Goal: Task Accomplishment & Management: Manage account settings

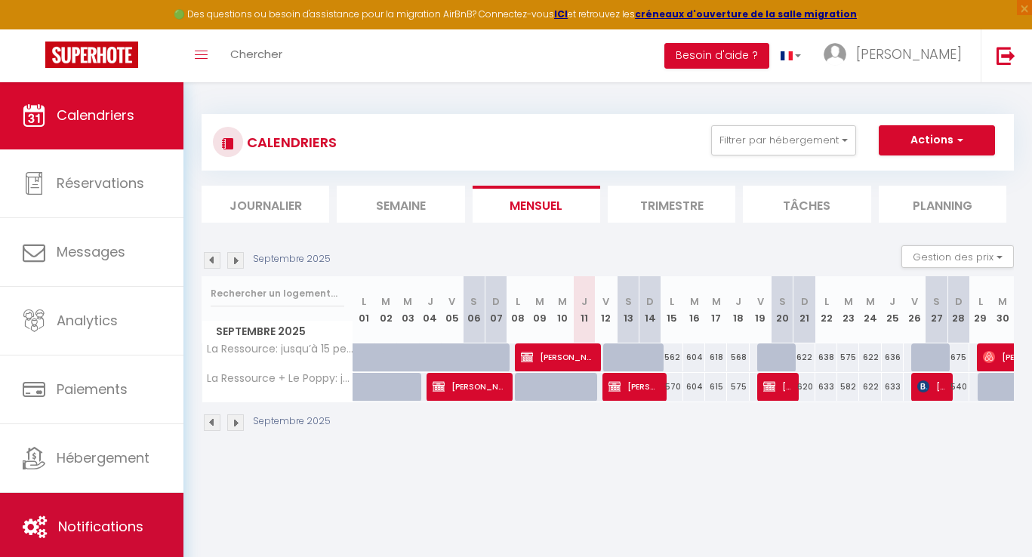
click at [125, 525] on span "Notifications" at bounding box center [100, 526] width 85 height 19
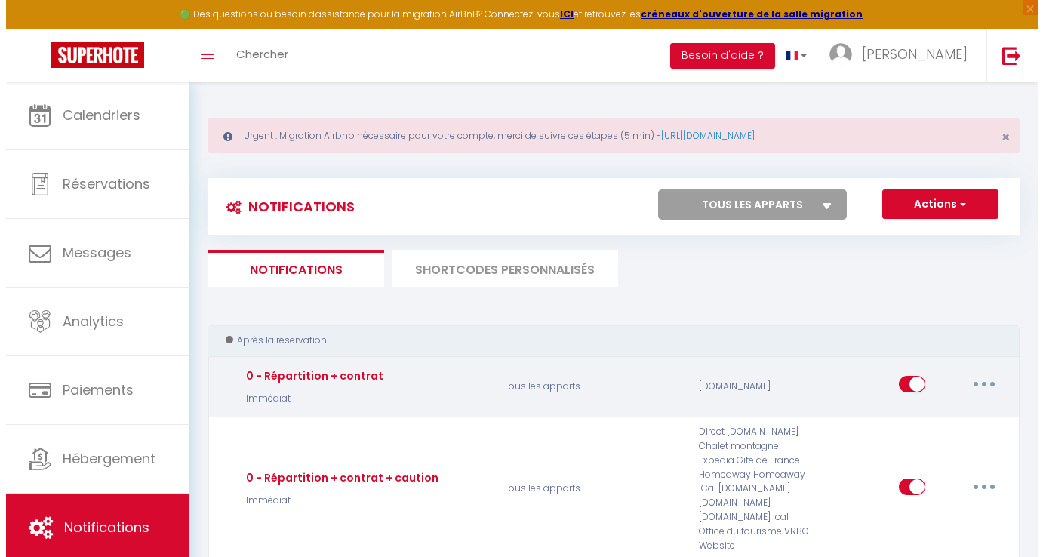
scroll to position [25, 0]
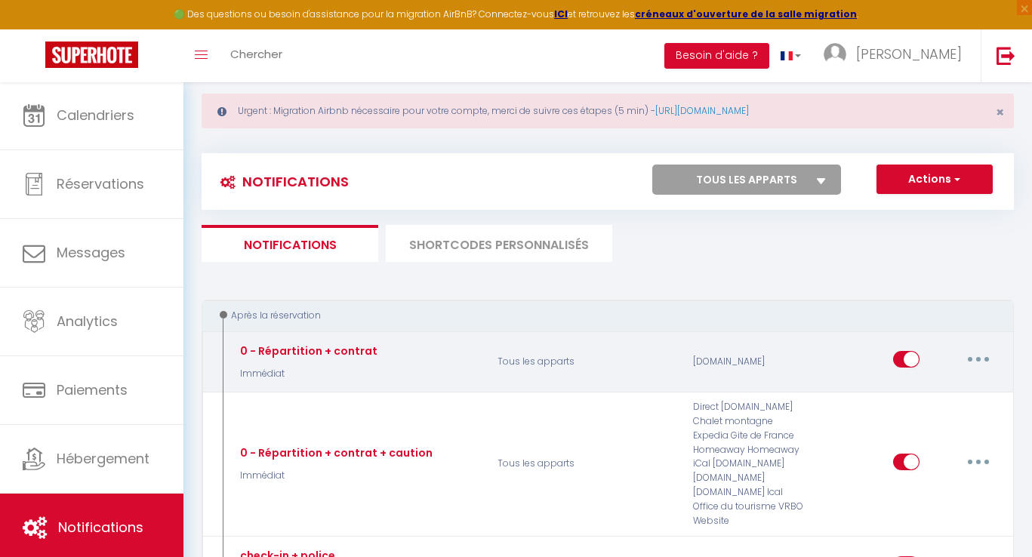
click at [972, 359] on button "button" at bounding box center [978, 359] width 42 height 24
click at [929, 390] on link "Editer" at bounding box center [939, 394] width 112 height 26
type input "0 - Répartition + contrat"
select select "Immédiat"
select select "if_booking_is_paid"
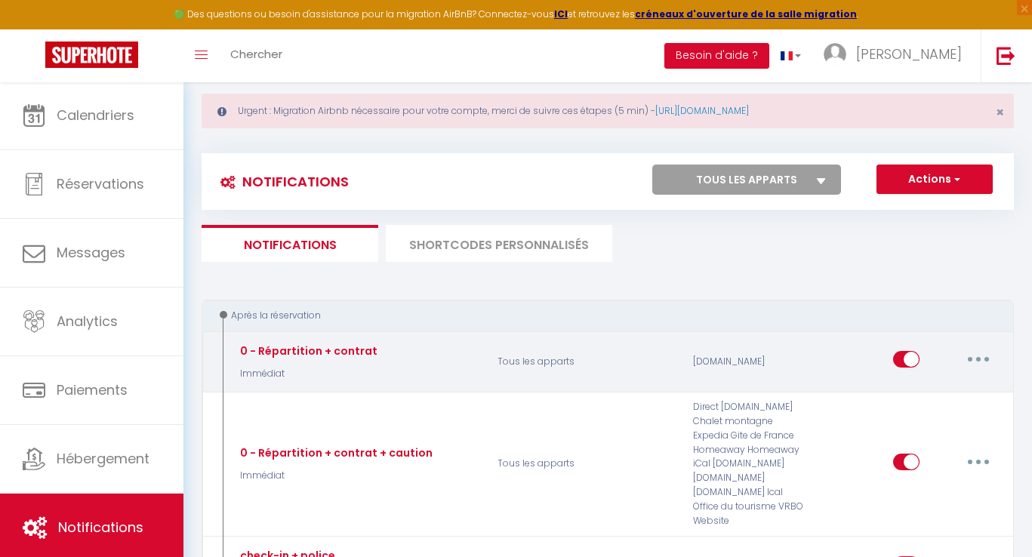
checkbox input "true"
checkbox input "false"
radio input "true"
type input "Merci de confirmer votre réservation - [BOOKING:ID] - [GUEST:FIRST_NAME] [GUEST…"
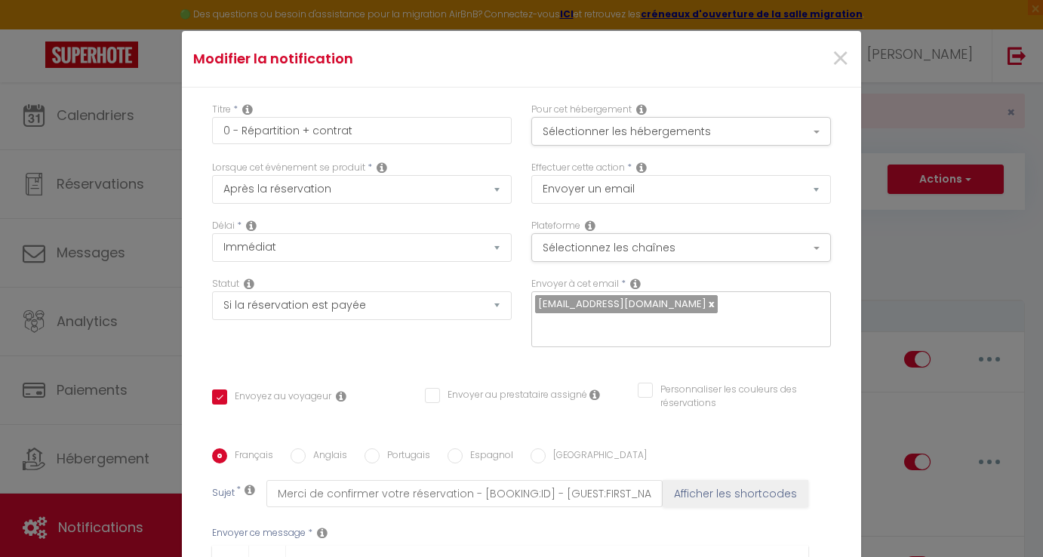
click at [129, 381] on div "Modifier la notification × Titre * 0 - Répartition + contrat Pour cet hébergeme…" at bounding box center [521, 278] width 1043 height 557
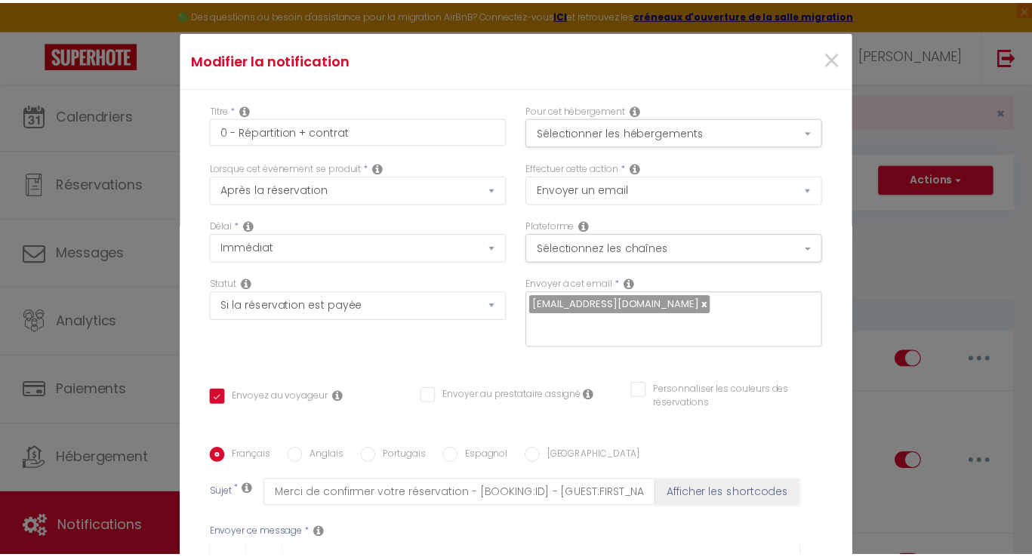
scroll to position [303, 0]
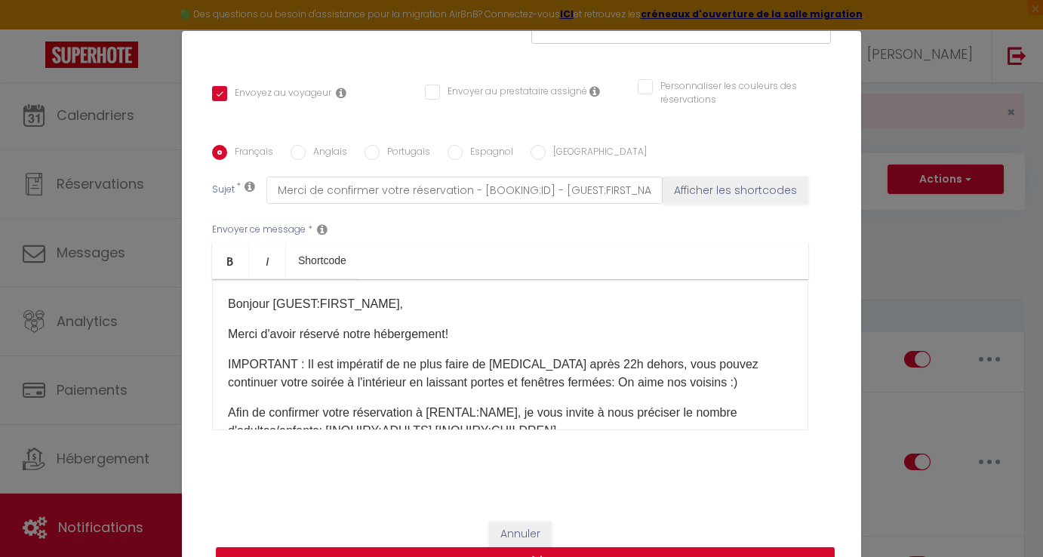
click at [526, 537] on button "Annuler" at bounding box center [520, 535] width 63 height 26
checkbox input "true"
checkbox input "false"
radio input "true"
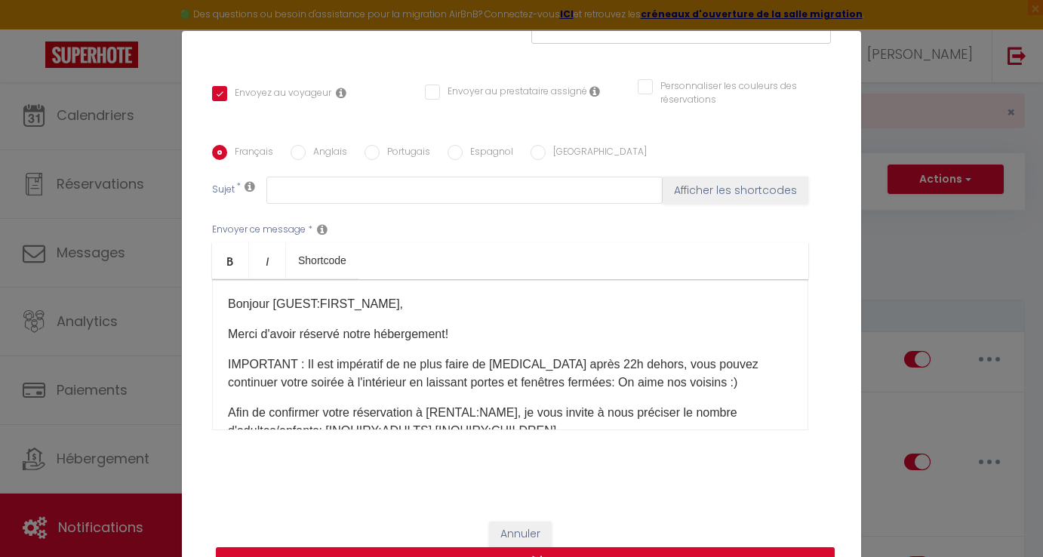
type input "0 - Répartition + contrat"
checkbox input "true"
checkbox input "false"
type input "Merci de confirmer votre réservation - [BOOKING:ID] - [GUEST:FIRST_NAME] [GUEST…"
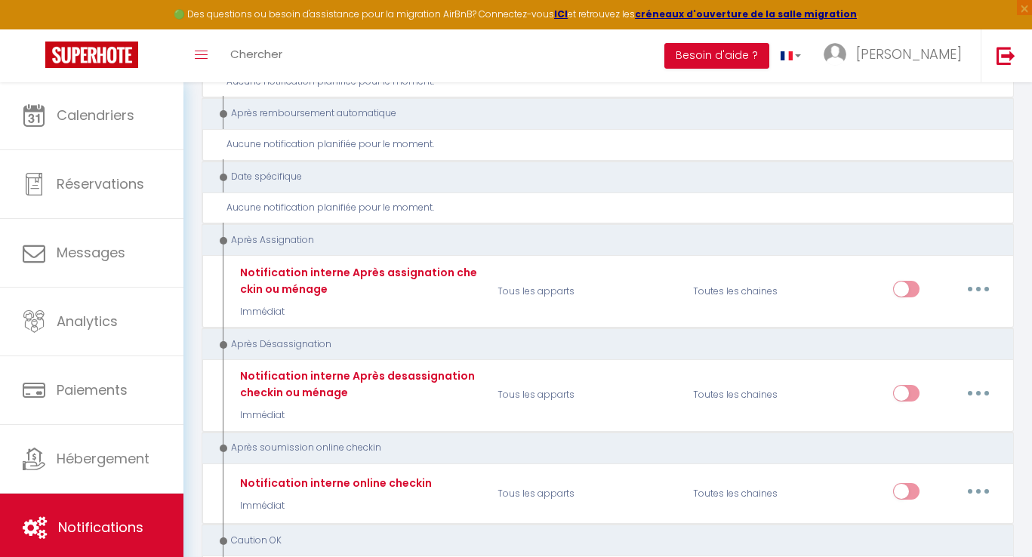
scroll to position [3247, 0]
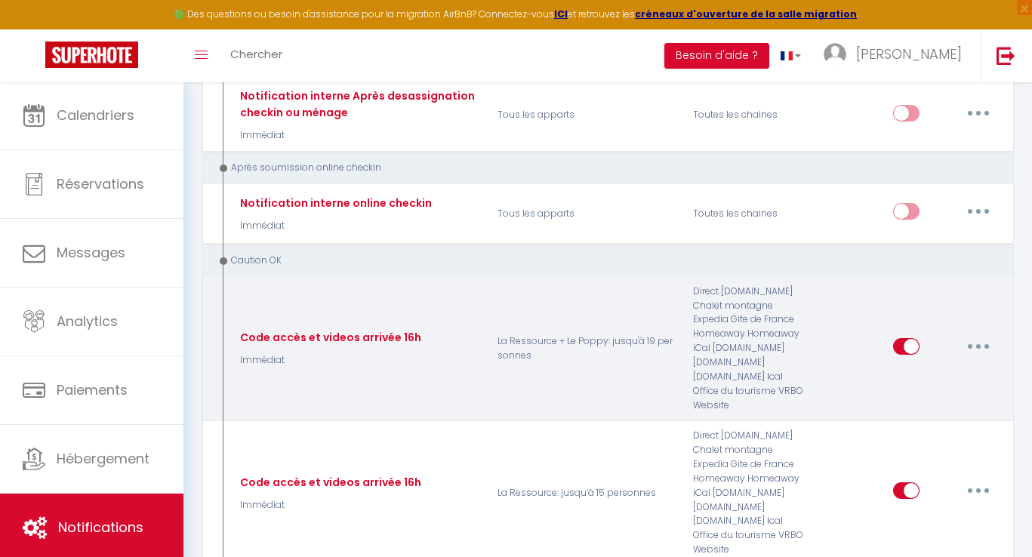
click at [978, 334] on button "button" at bounding box center [978, 346] width 42 height 24
click at [913, 368] on link "Editer" at bounding box center [939, 381] width 112 height 26
type input "Code accès et videos arrivée 16h"
select select "24"
select select "if_deposit_is_paid"
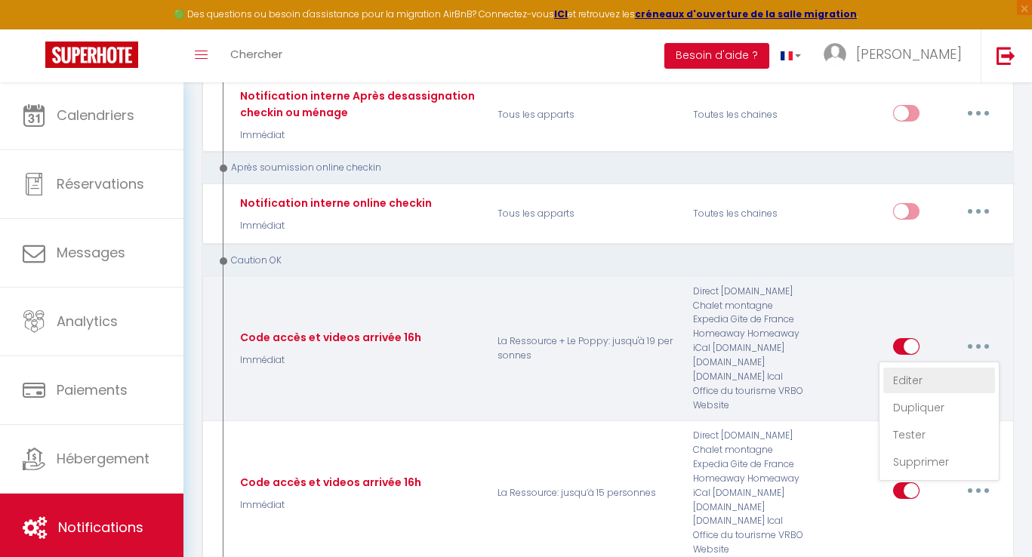
checkbox input "false"
type input "Codes accès et vidéos arrivée"
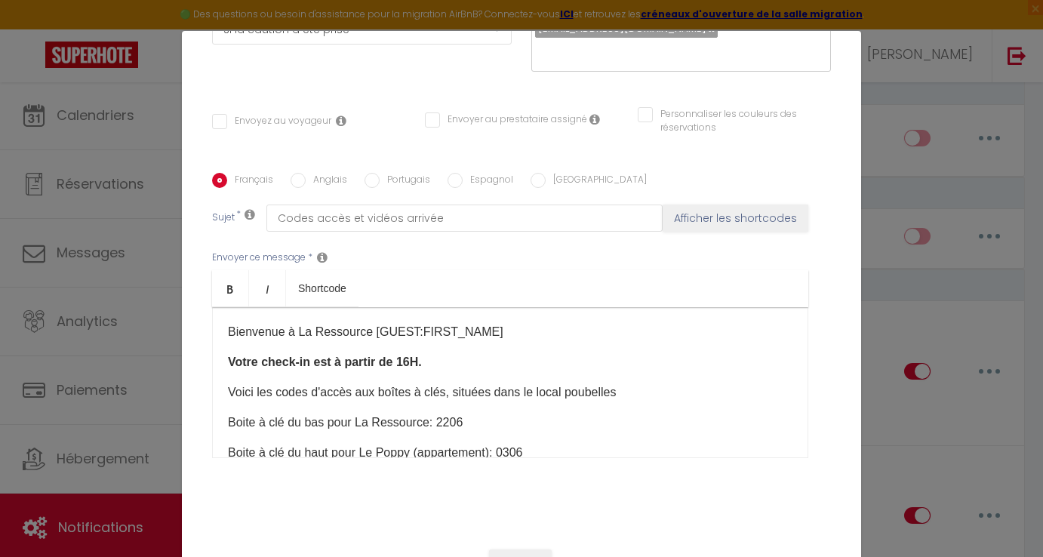
scroll to position [198, 0]
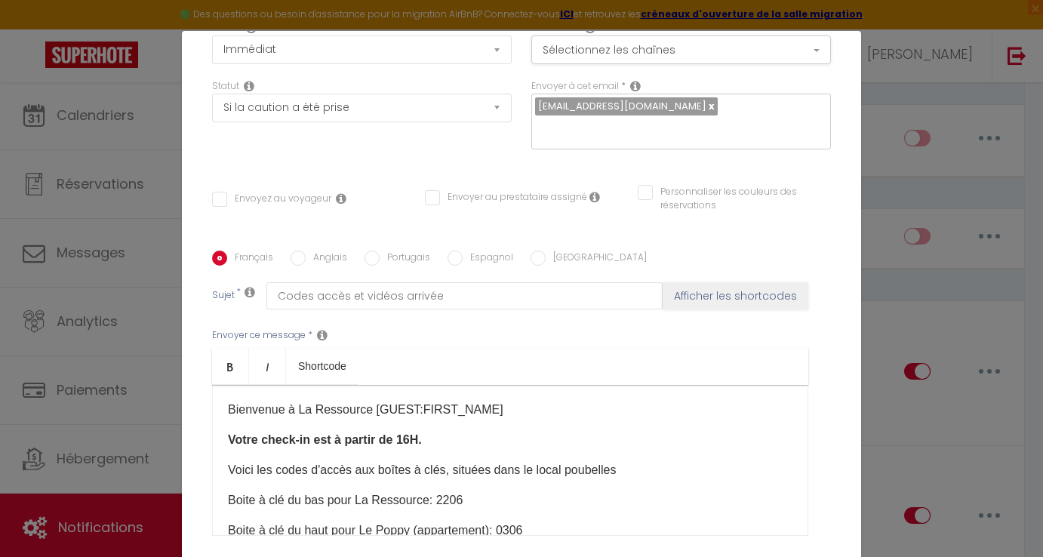
click at [217, 200] on input "Envoyez au voyageur" at bounding box center [271, 199] width 119 height 15
checkbox input "true"
checkbox input "false"
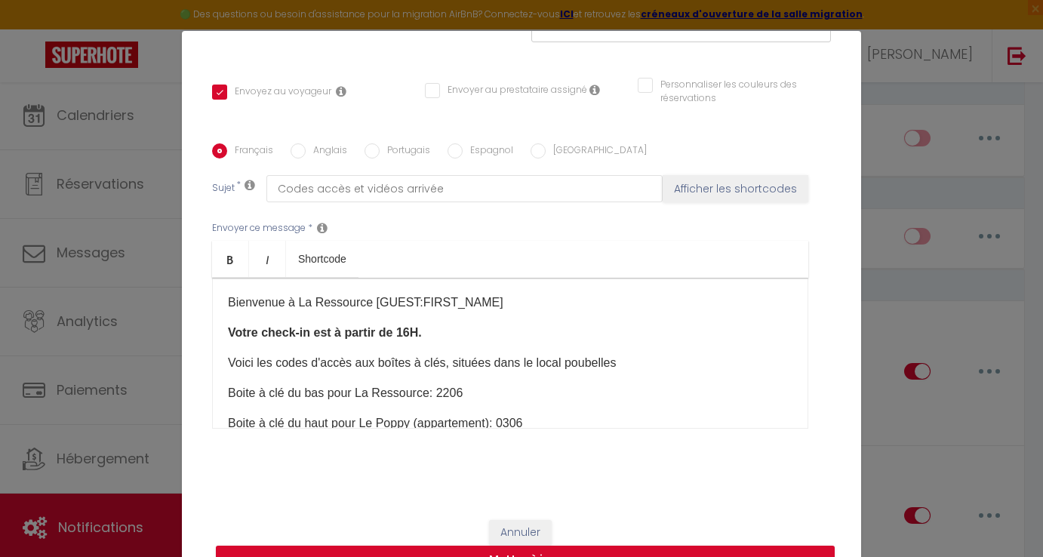
scroll to position [62, 0]
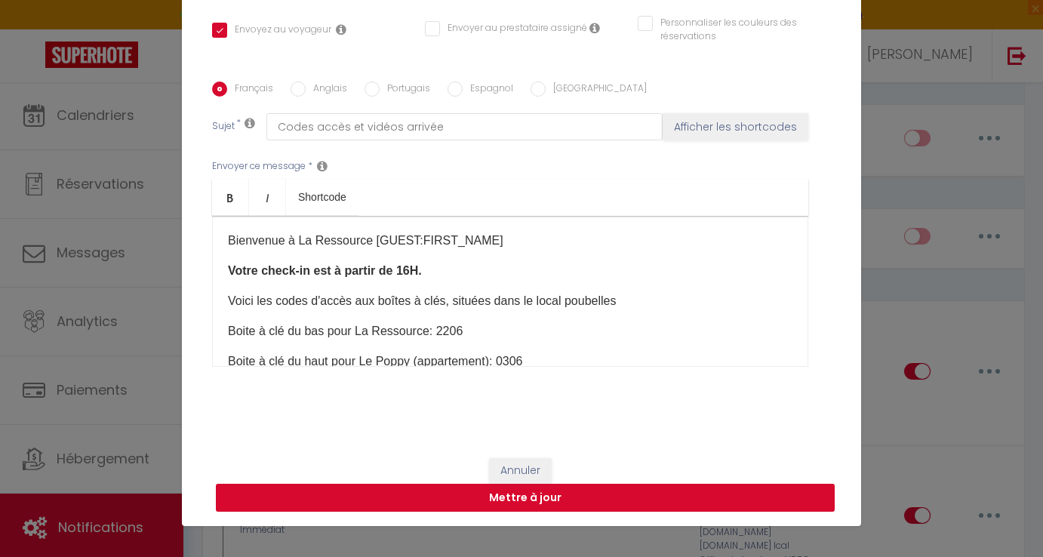
click at [476, 500] on button "Mettre à jour" at bounding box center [525, 498] width 619 height 29
checkbox input "false"
select select "1"
select select
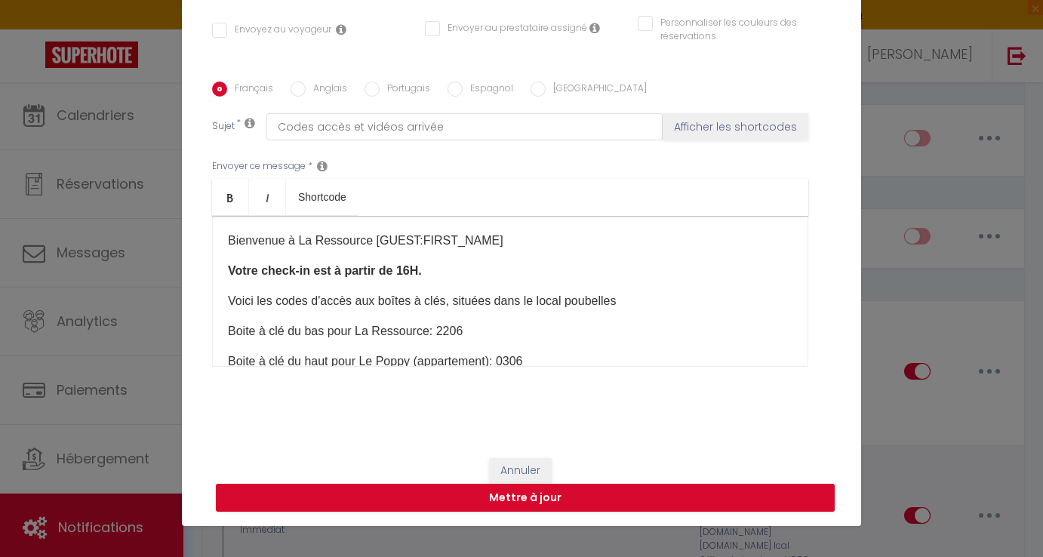
select select
checkbox input "false"
radio input "false"
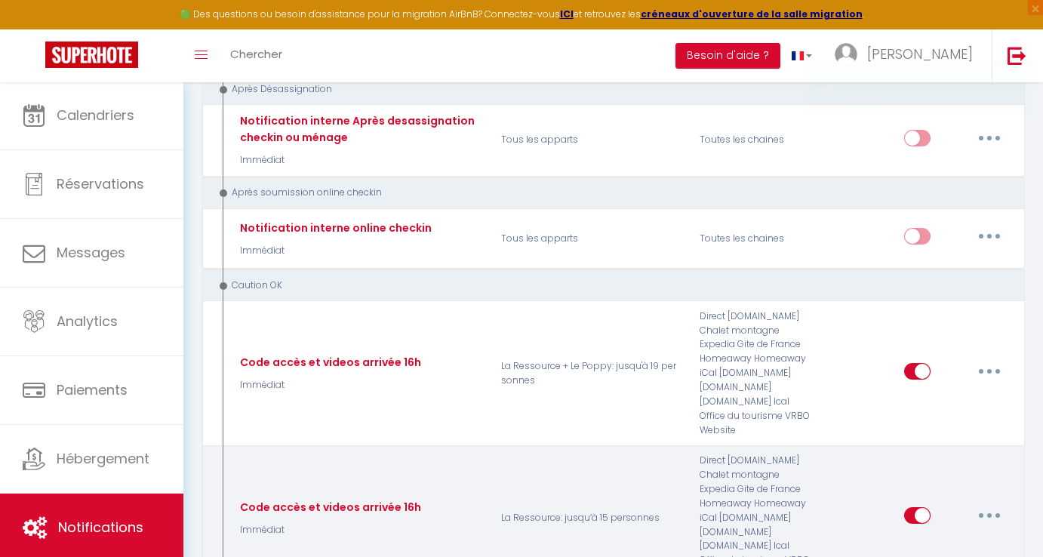
select select
checkbox input "false"
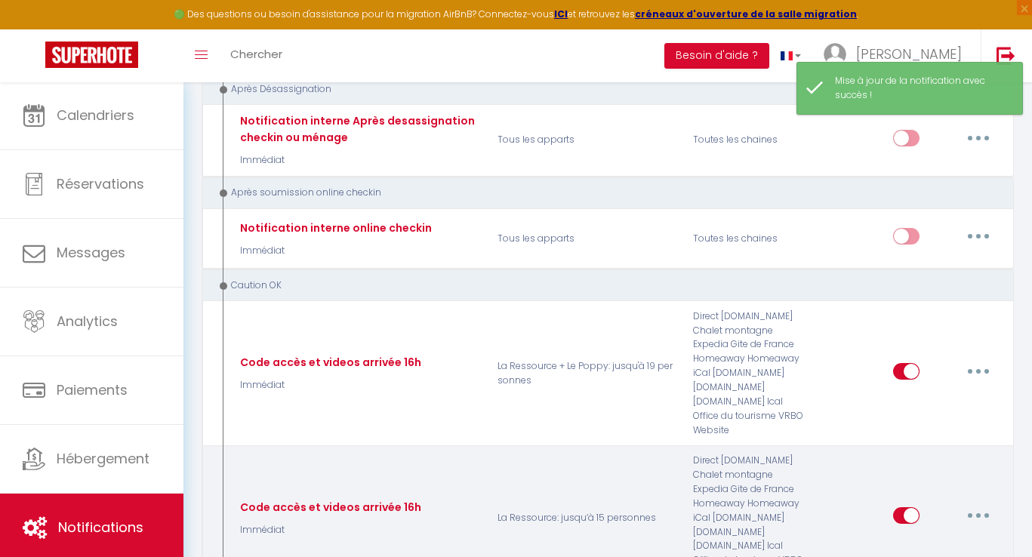
click at [980, 504] on button "button" at bounding box center [978, 516] width 42 height 24
click at [912, 383] on link "Editer" at bounding box center [939, 396] width 112 height 26
type input "Code accès et videos arrivée 16h"
select select "24"
select select "Immédiat"
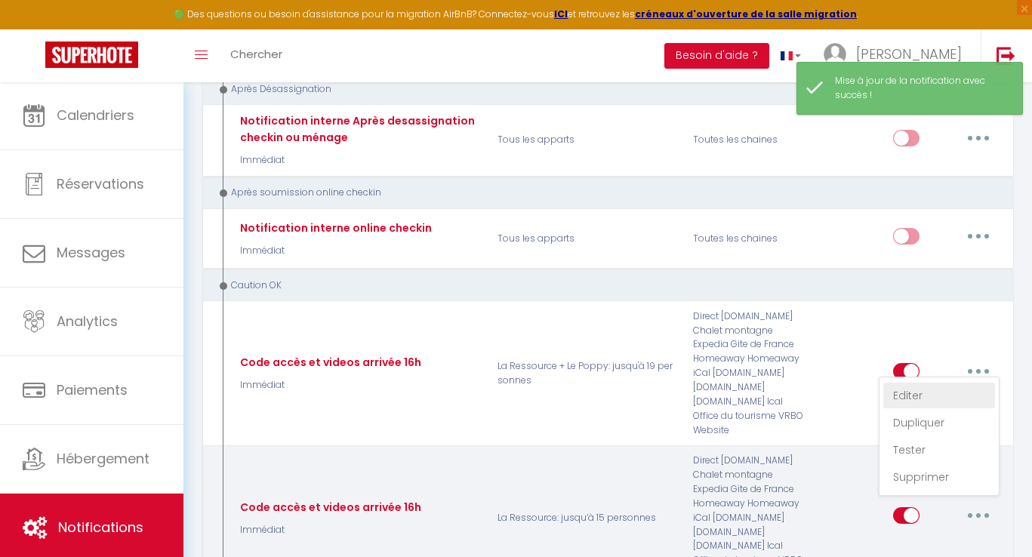
select select "if_deposit_is_paid"
checkbox input "false"
radio input "true"
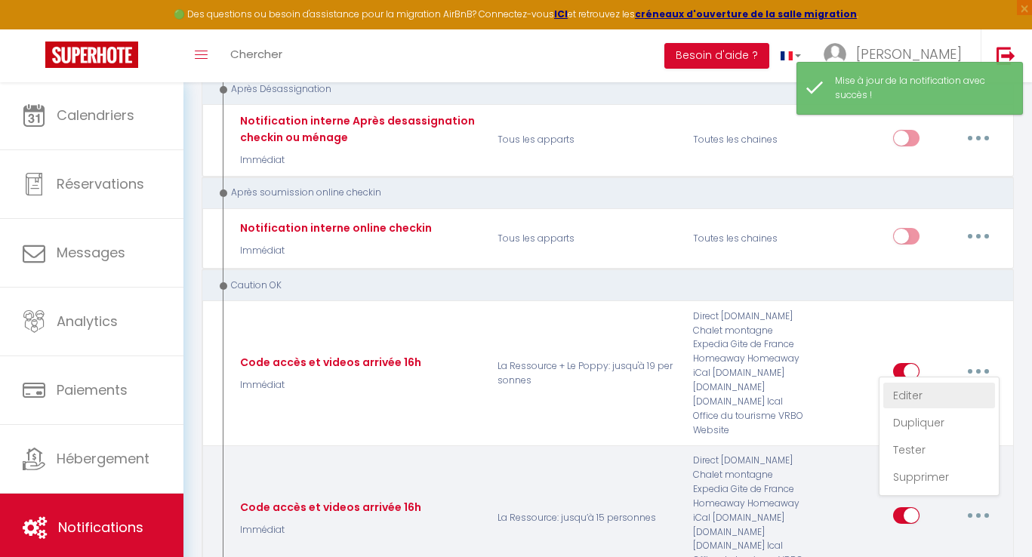
type input "Codes accès et vidéos arrivée"
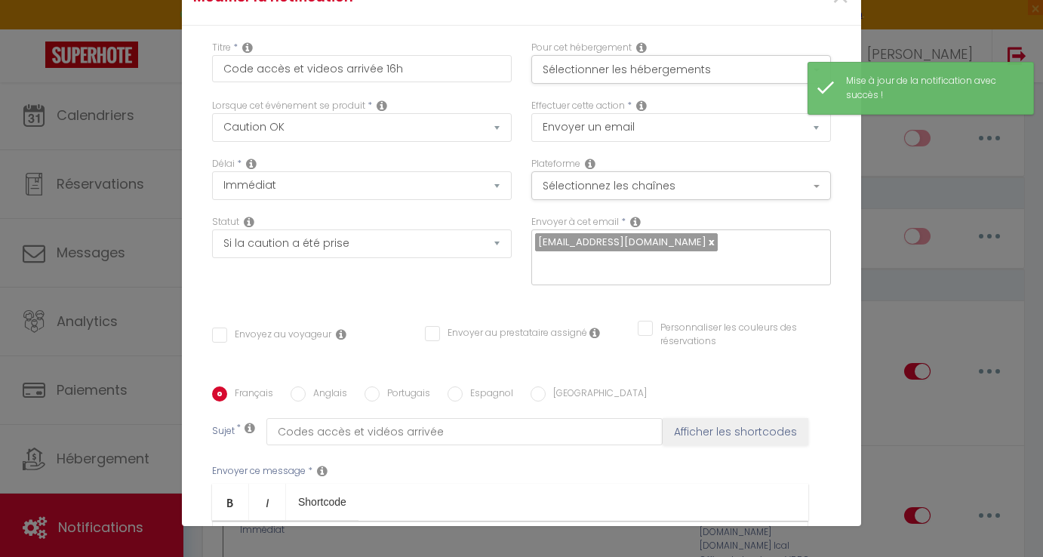
scroll to position [158, 0]
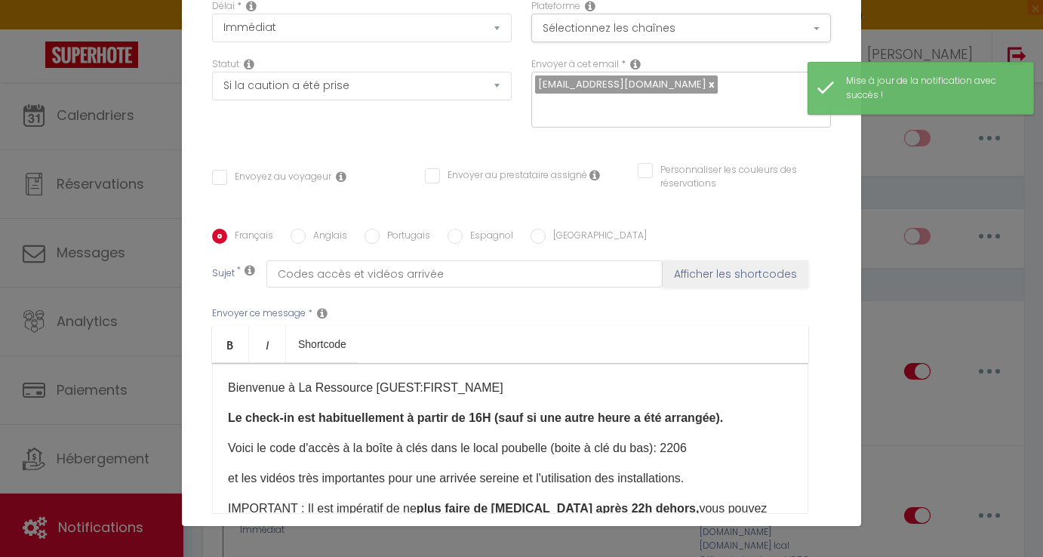
click at [217, 189] on div "Envoyez au voyageur" at bounding box center [308, 184] width 213 height 29
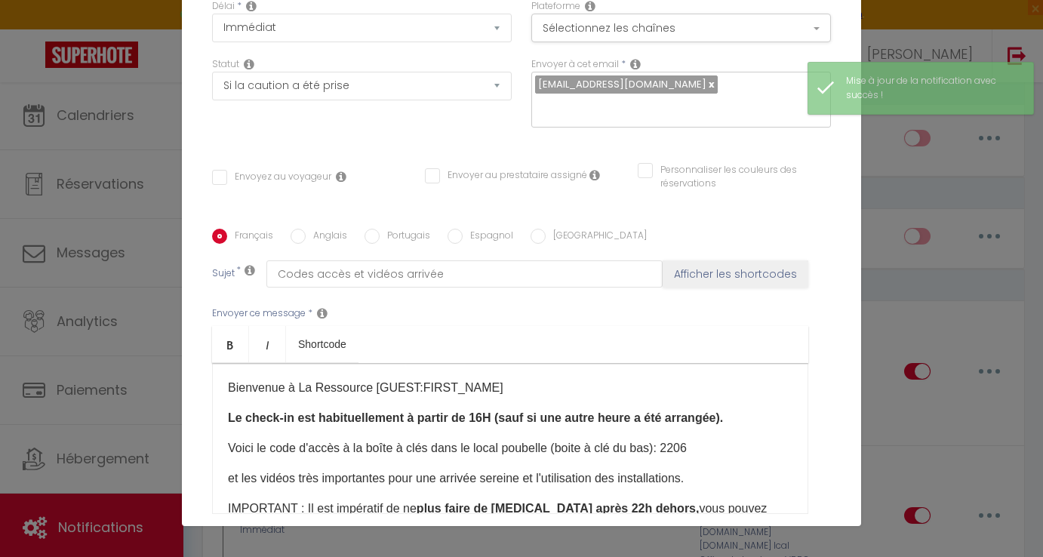
click at [251, 177] on input "Envoyez au voyageur" at bounding box center [271, 177] width 119 height 15
checkbox input "true"
checkbox input "false"
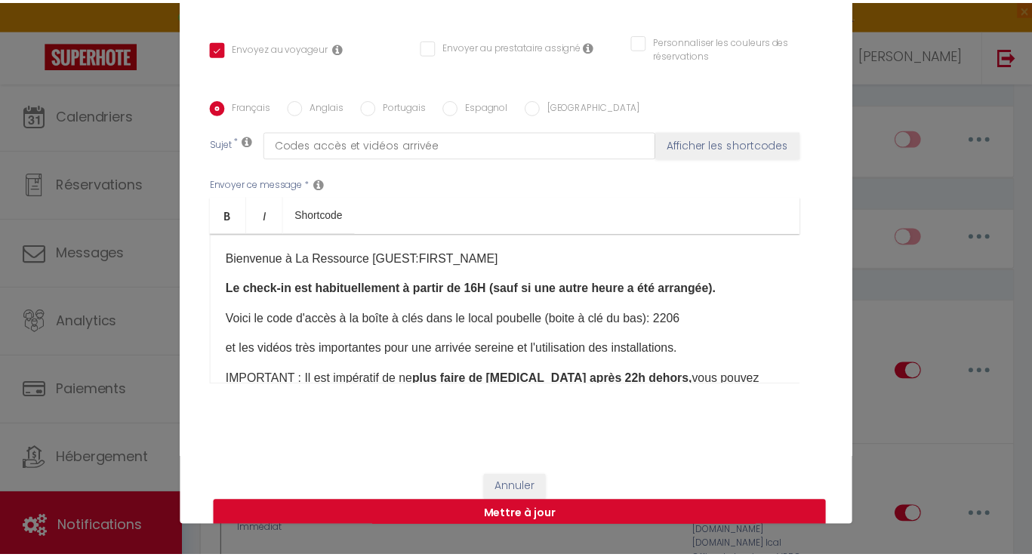
scroll to position [553, 0]
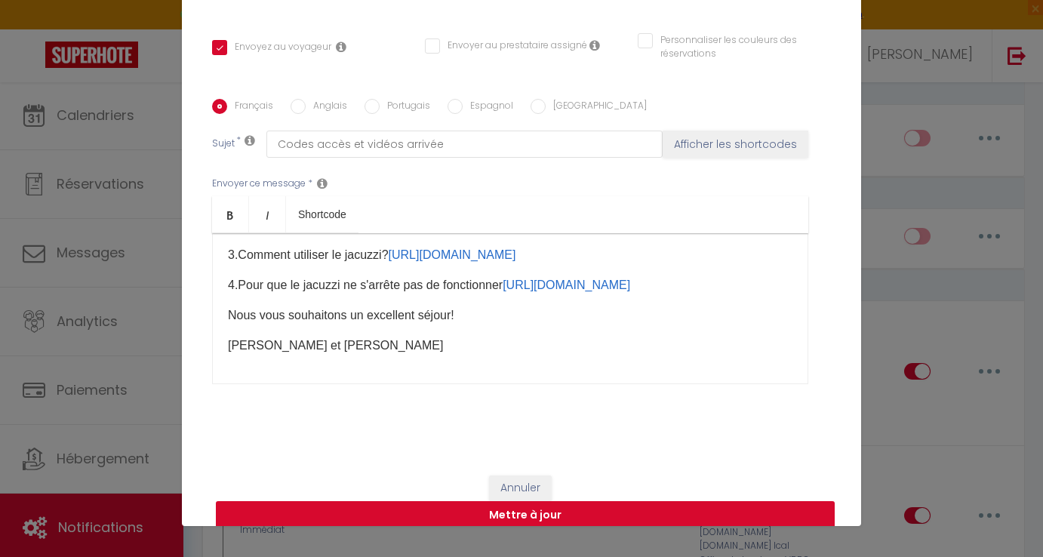
click at [658, 511] on button "Mettre à jour" at bounding box center [525, 515] width 619 height 29
checkbox input "false"
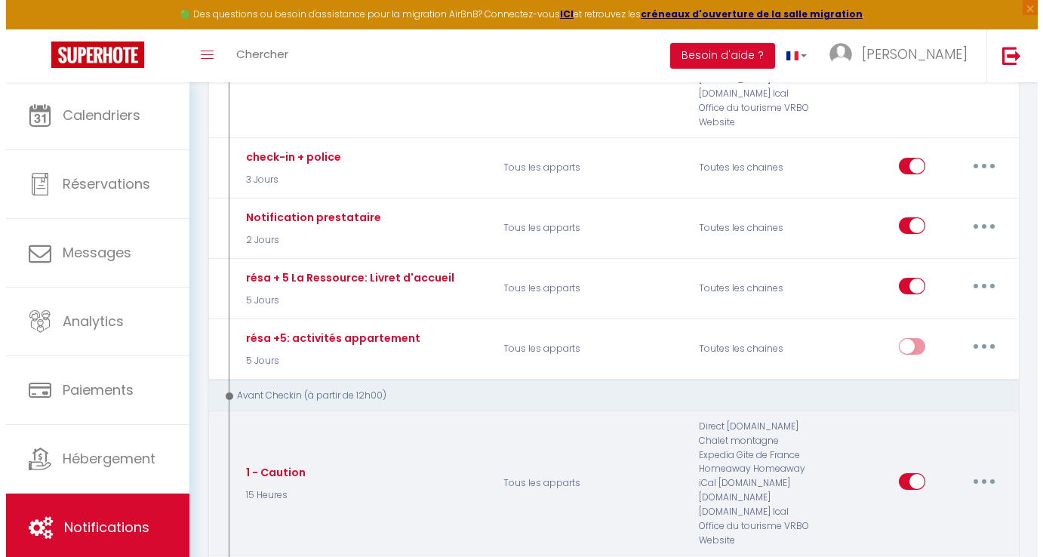
scroll to position [347, 0]
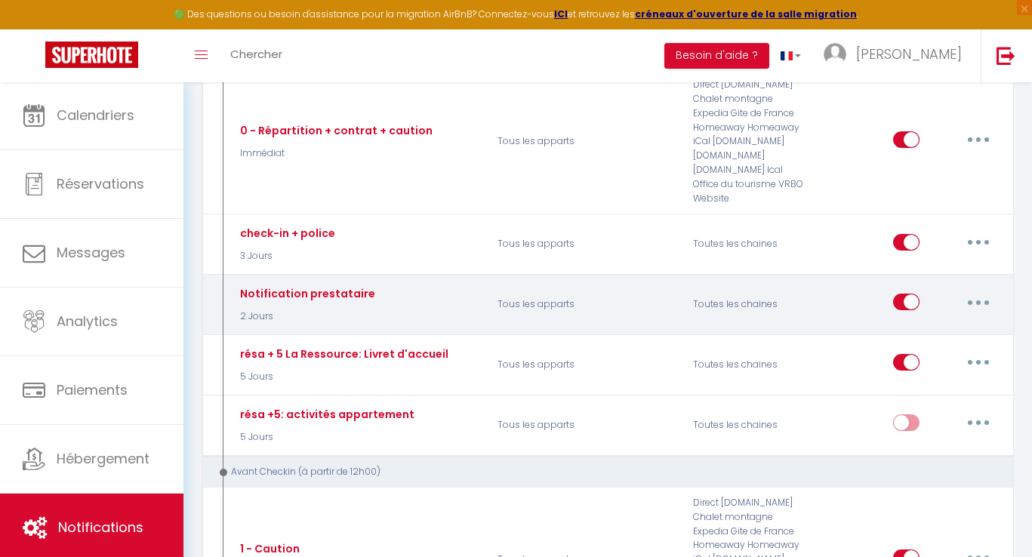
click at [970, 301] on button "button" at bounding box center [978, 302] width 42 height 24
click at [928, 325] on link "Editer" at bounding box center [939, 337] width 112 height 26
type input "Notification prestataire"
select select "2 Jours"
select select
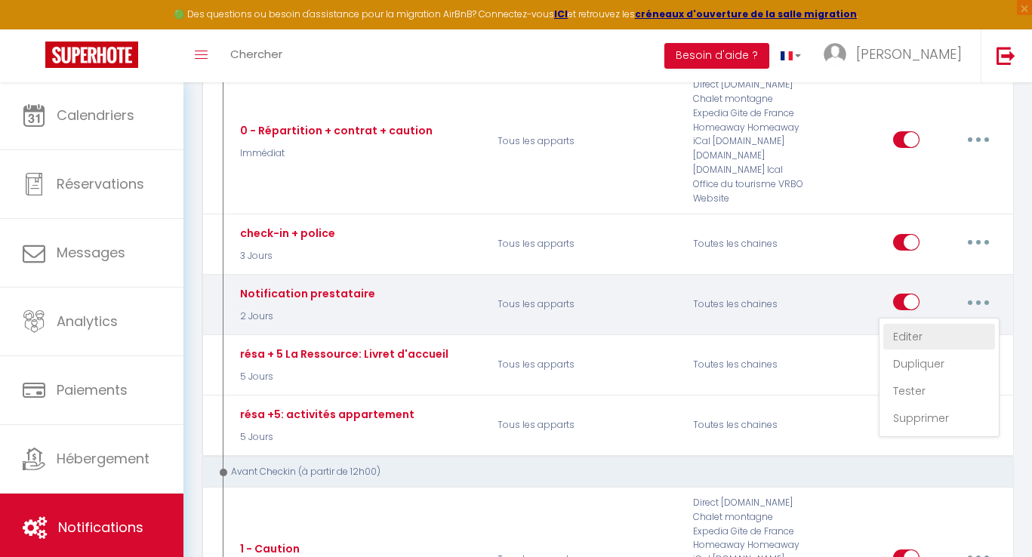
checkbox input "false"
radio input "true"
type input "Nouvelle réservation - [RENTAL:NAME] - [GUEST:NAME] - [CHECKING:DD-MM-YYYY] au …"
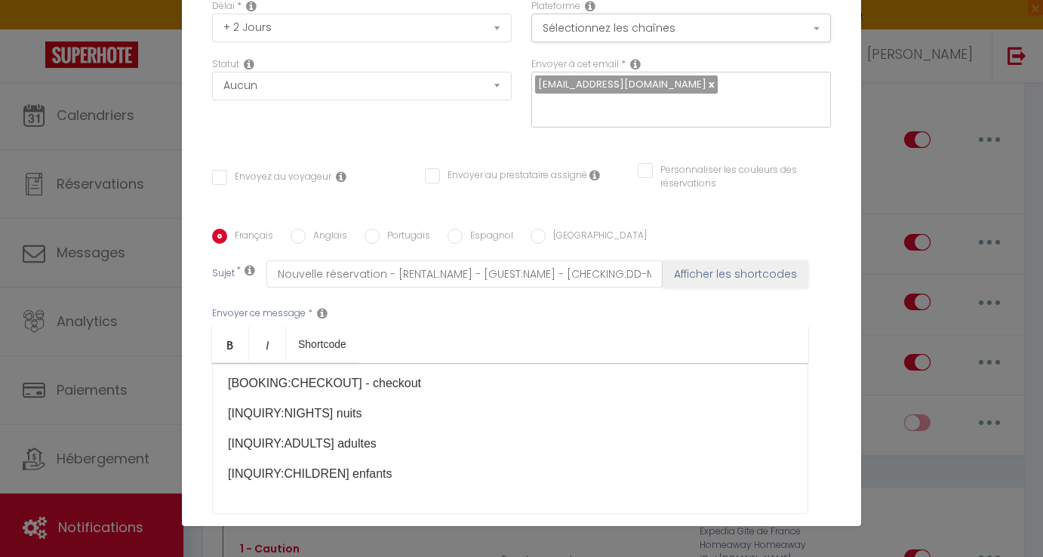
scroll to position [26, 0]
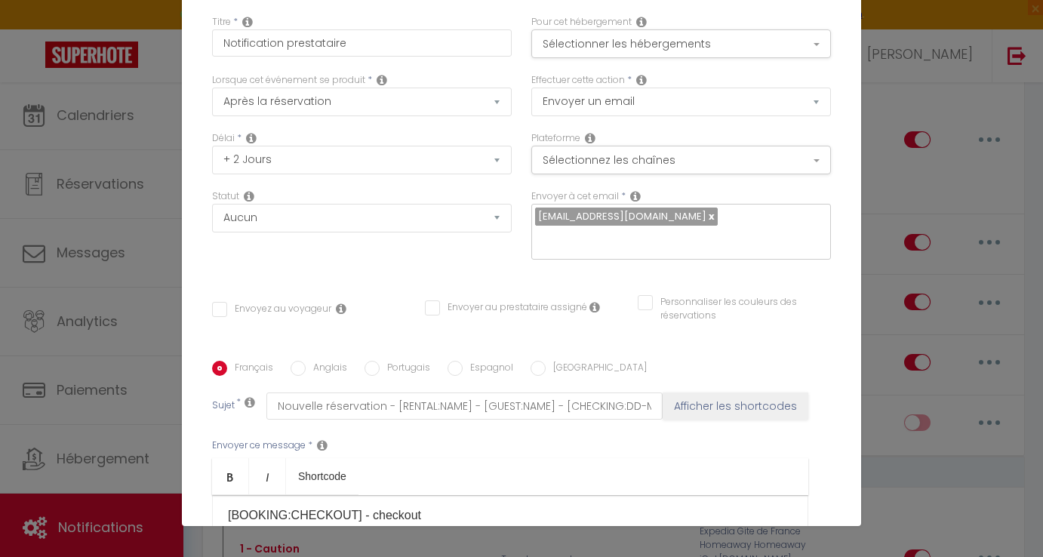
click at [440, 303] on input "Envoyer au prestataire assigné" at bounding box center [506, 307] width 162 height 15
checkbox input "true"
checkbox input "false"
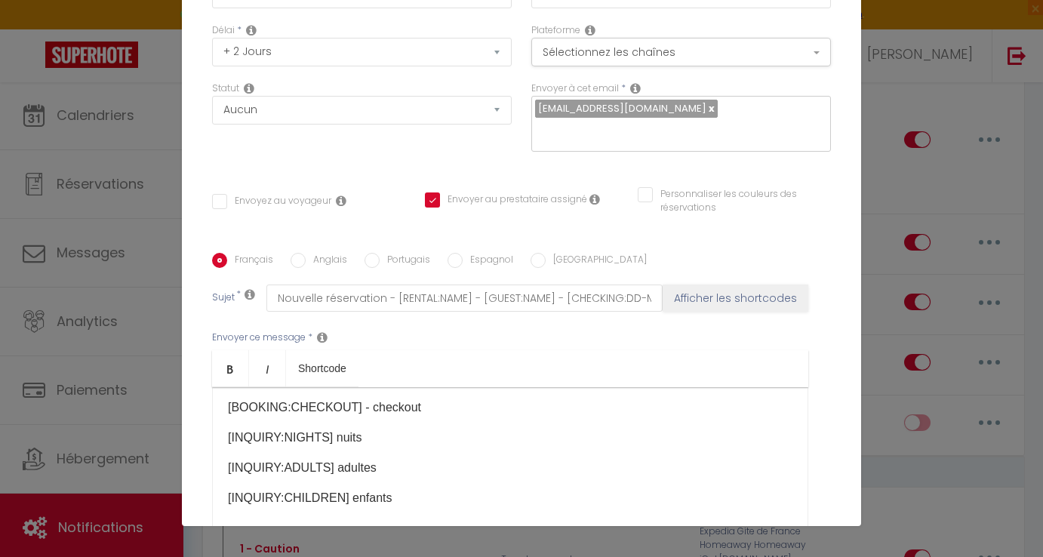
scroll to position [305, 0]
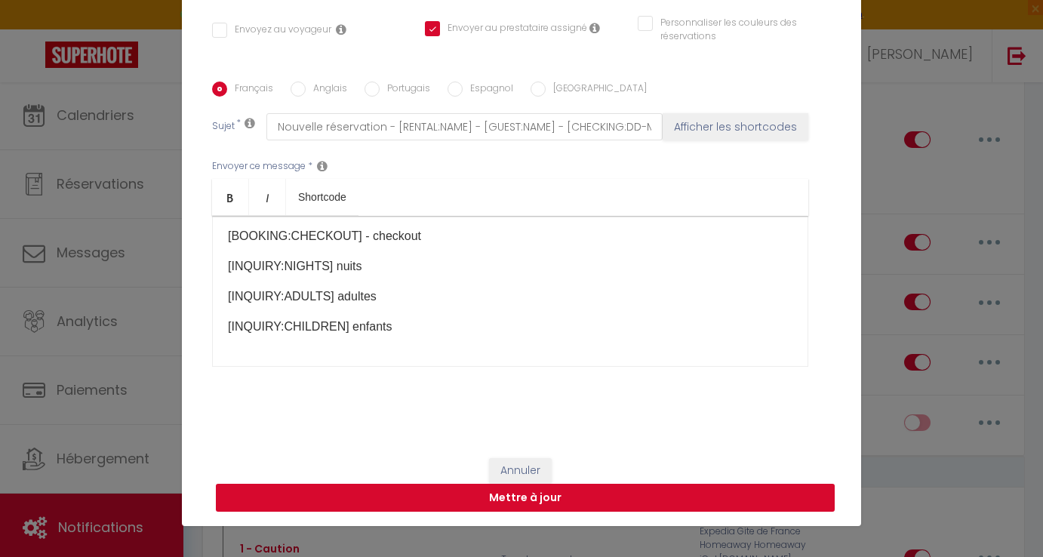
click at [522, 500] on button "Mettre à jour" at bounding box center [525, 498] width 619 height 29
checkbox input "false"
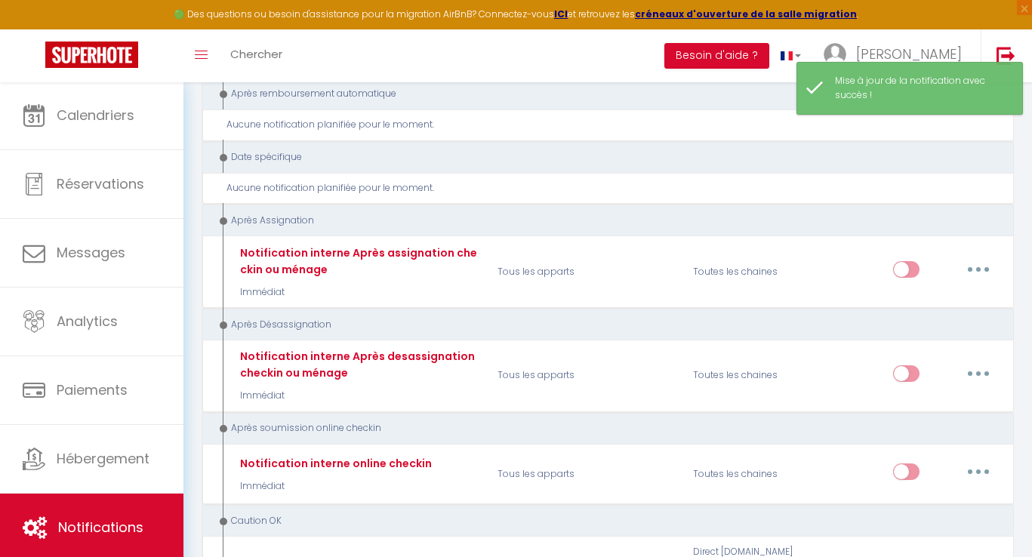
scroll to position [3247, 0]
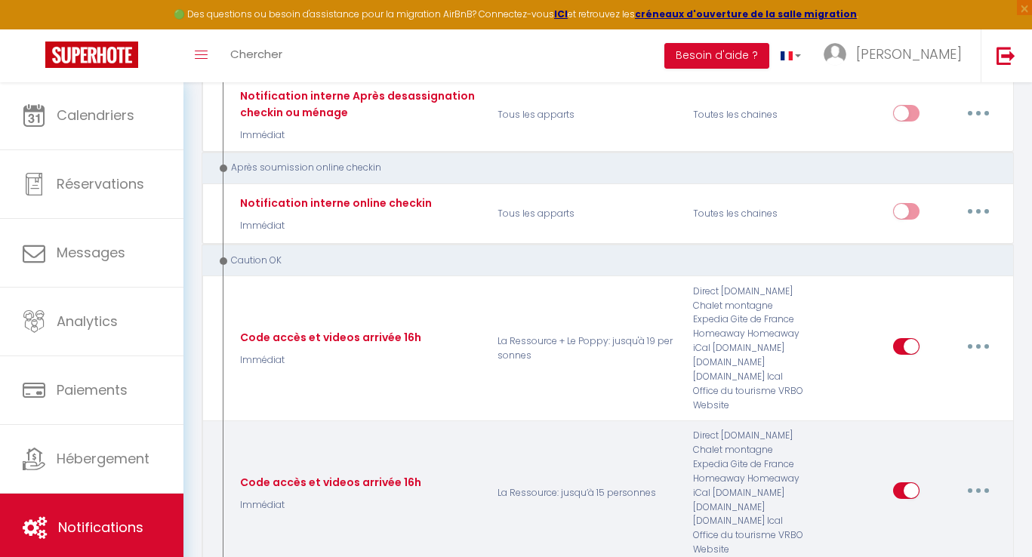
click at [972, 479] on button "button" at bounding box center [978, 491] width 42 height 24
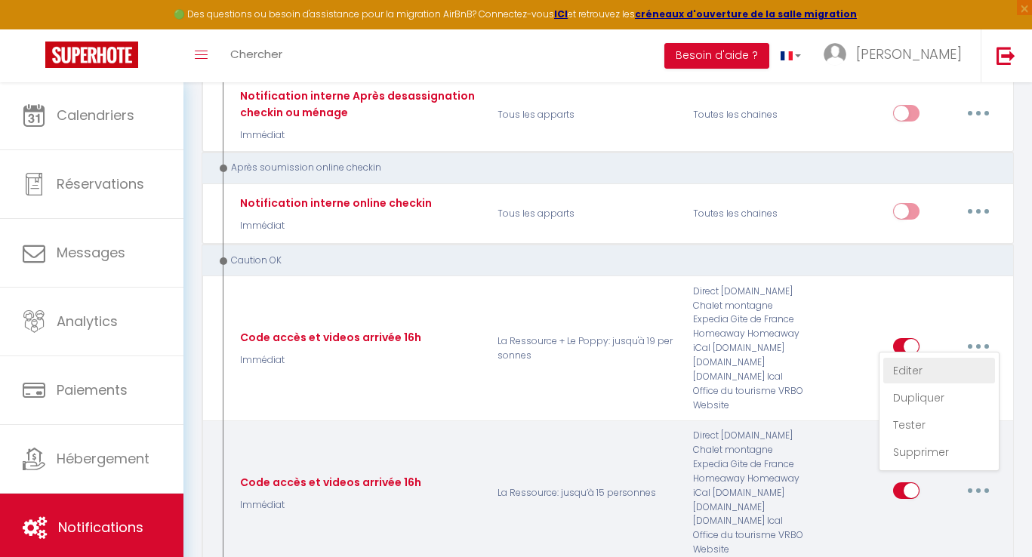
click at [916, 358] on link "Editer" at bounding box center [939, 371] width 112 height 26
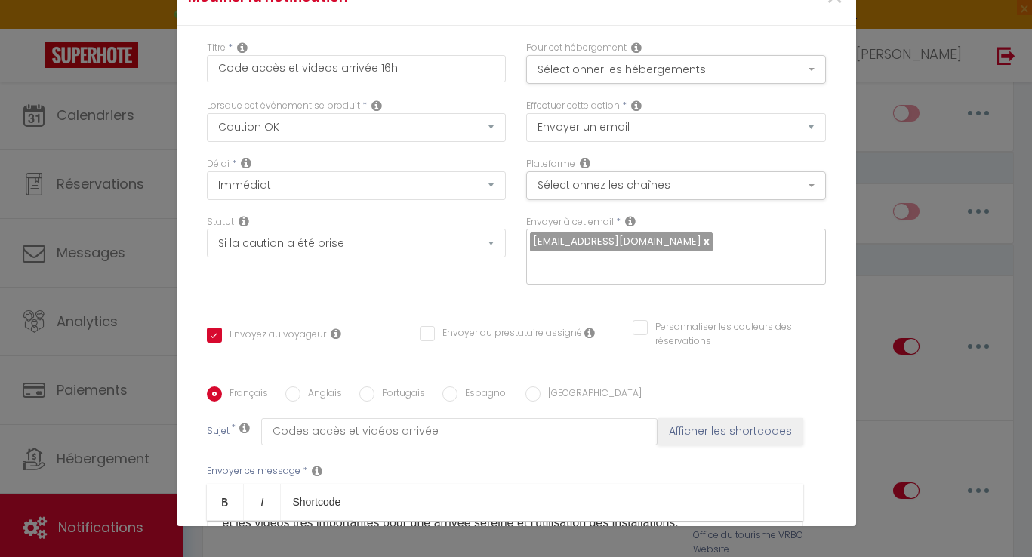
scroll to position [3222, 0]
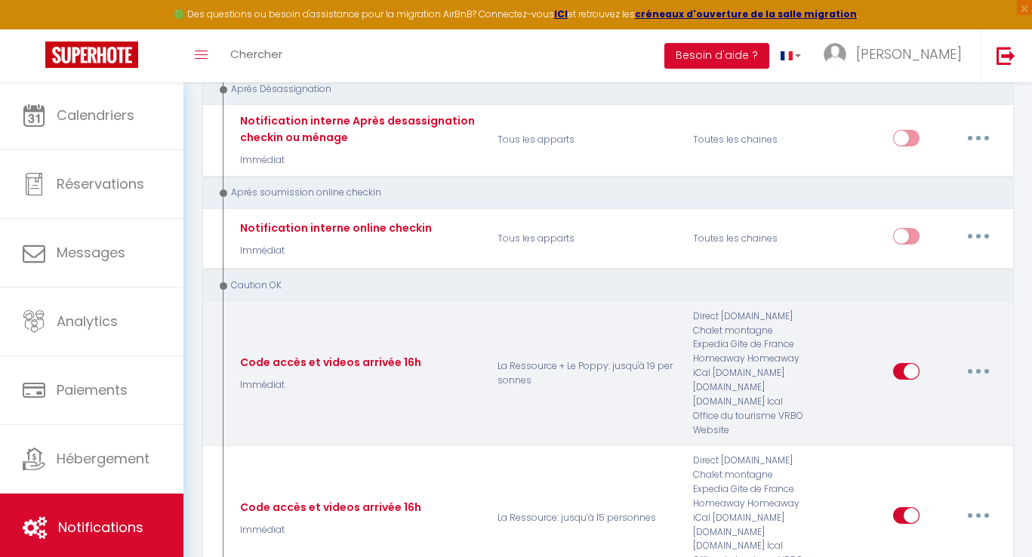
click at [990, 359] on button "button" at bounding box center [978, 371] width 42 height 24
click at [920, 393] on link "Editer" at bounding box center [939, 406] width 112 height 26
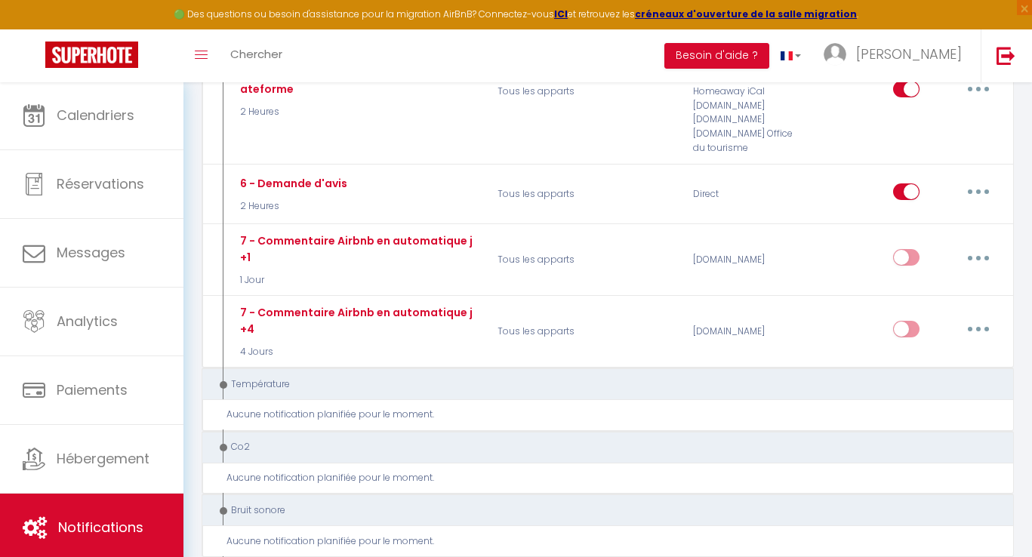
scroll to position [1496, 0]
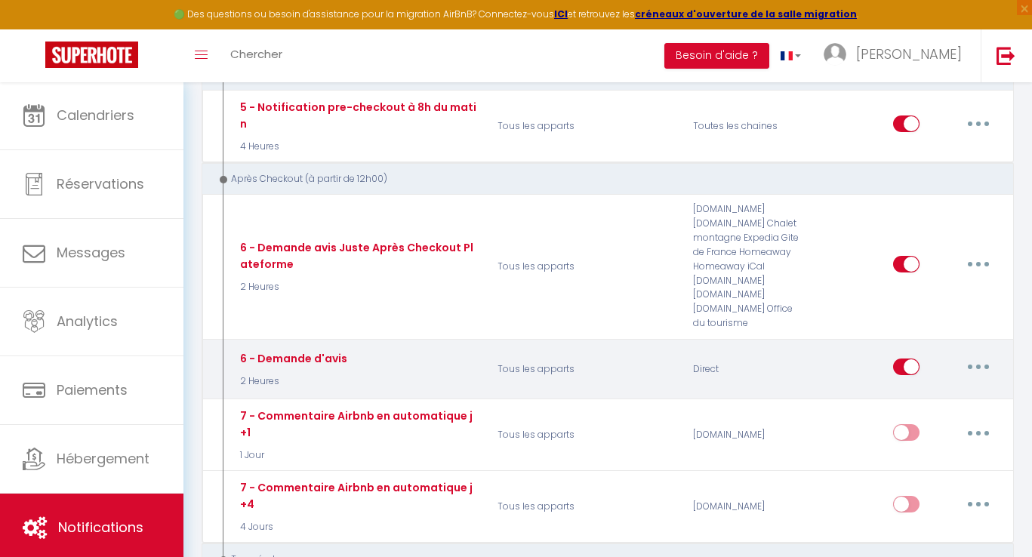
click at [985, 355] on button "button" at bounding box center [978, 367] width 42 height 24
click at [946, 389] on link "Editer" at bounding box center [939, 402] width 112 height 26
type input "6 - Demande d'avis"
select select "5"
select select "2 Heures"
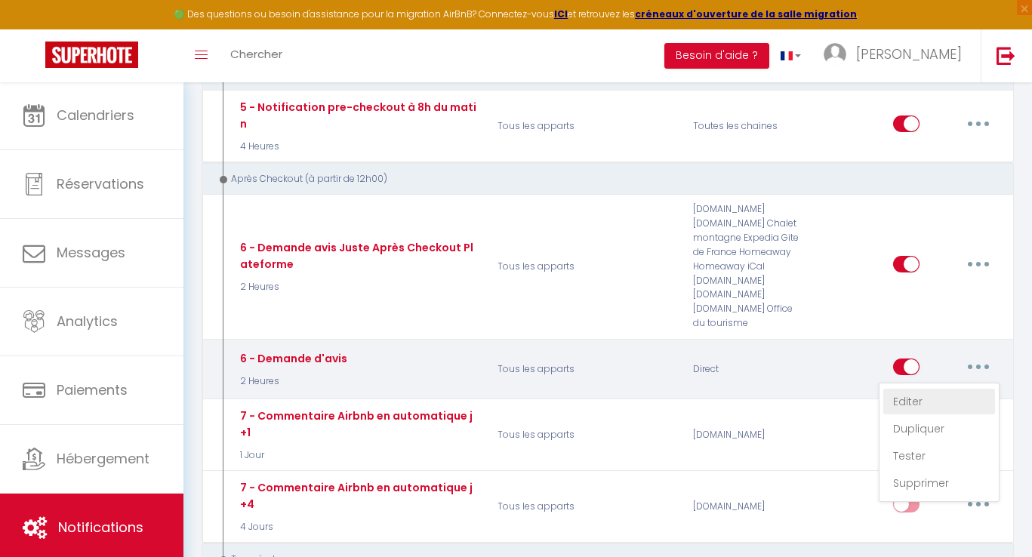
select select "if_booking_is_paid"
checkbox input "true"
checkbox input "false"
type input "[GUEST:FIRST_NAME], voici un cadeau pour vous à [RENTAL:CITY]"
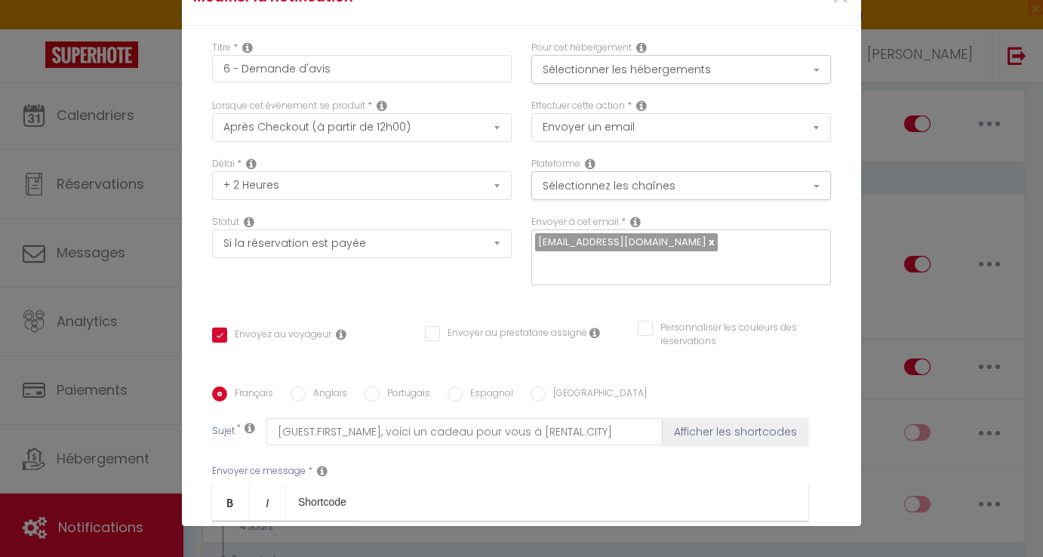
checkbox input "true"
checkbox input "false"
radio input "true"
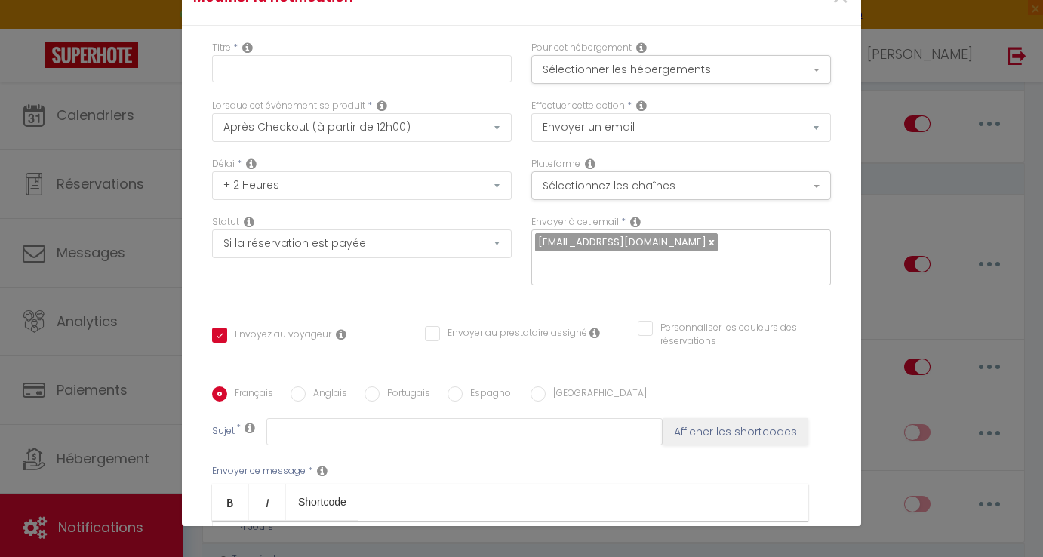
type input "6 - Demande d'avis"
checkbox input "true"
checkbox input "false"
type input "[GUEST:FIRST_NAME], voici un cadeau pour vous à [RENTAL:CITY]"
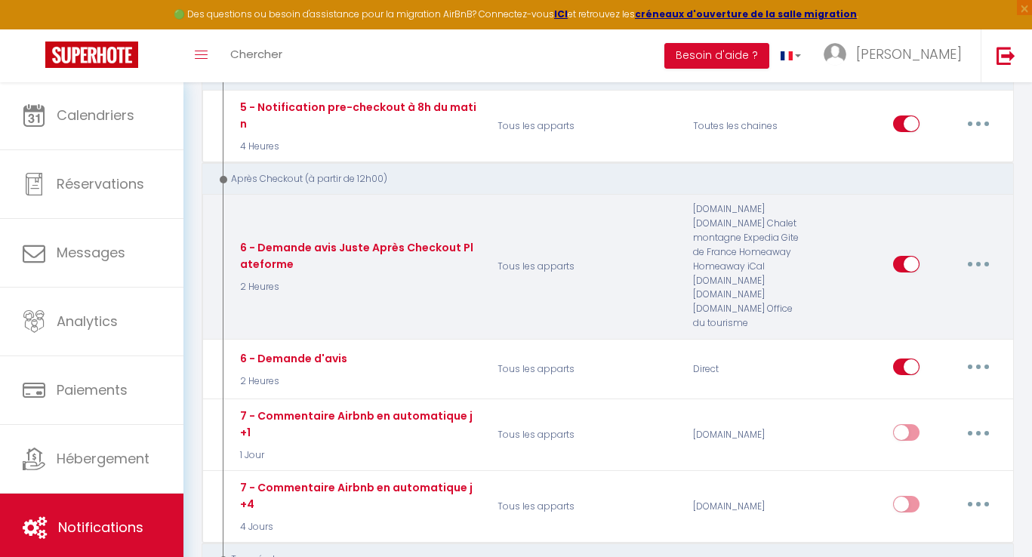
click at [979, 252] on button "button" at bounding box center [978, 264] width 42 height 24
click at [912, 286] on link "Editer" at bounding box center [939, 299] width 112 height 26
type input "6 - Demande avis Juste Après Checkout Plateforme"
checkbox input "true"
checkbox input "false"
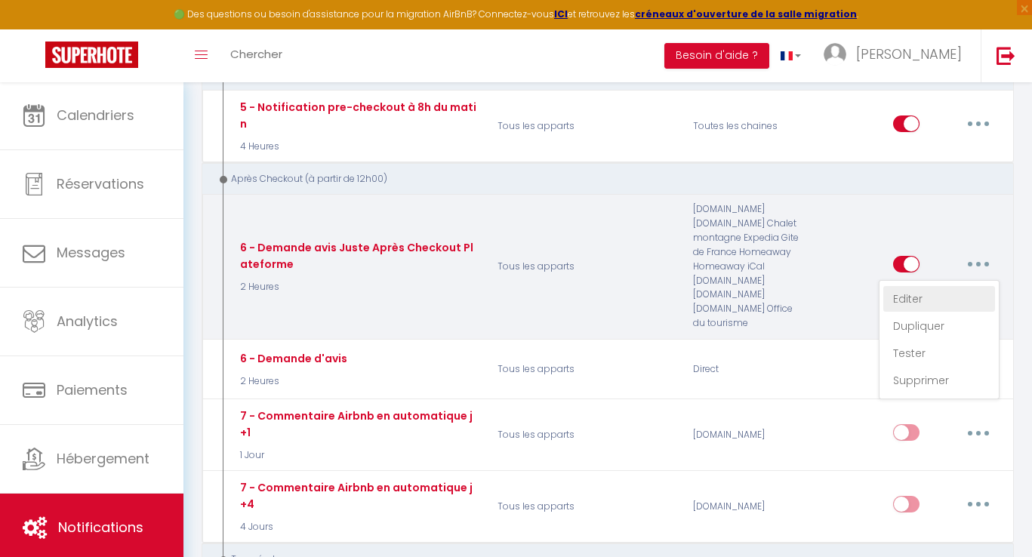
checkbox input "false"
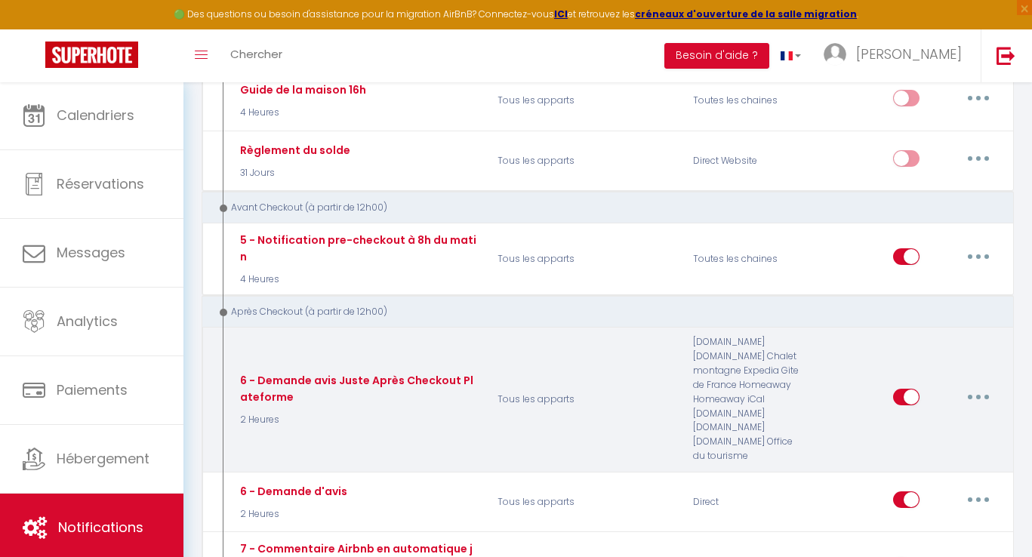
scroll to position [1224, 0]
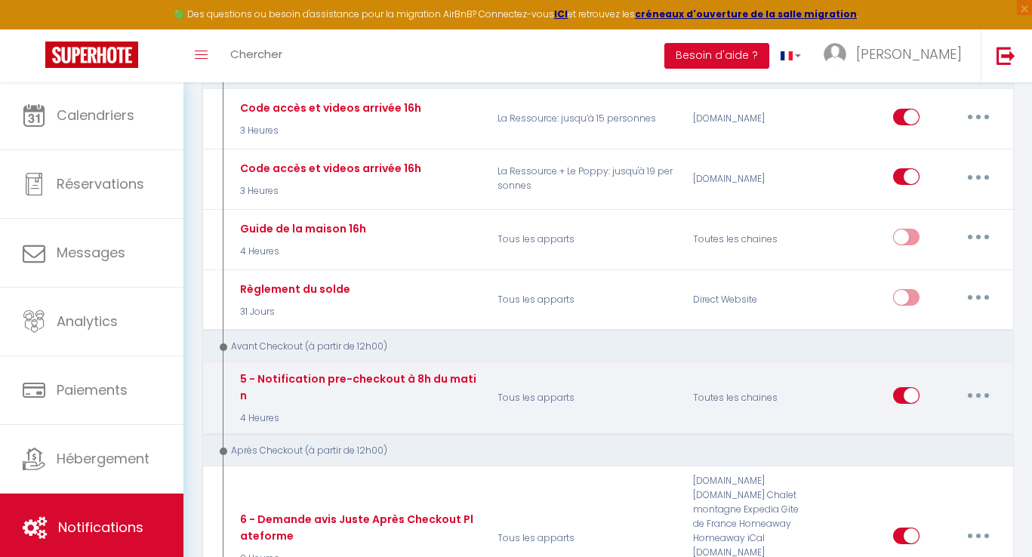
click at [980, 383] on button "button" at bounding box center [978, 395] width 42 height 24
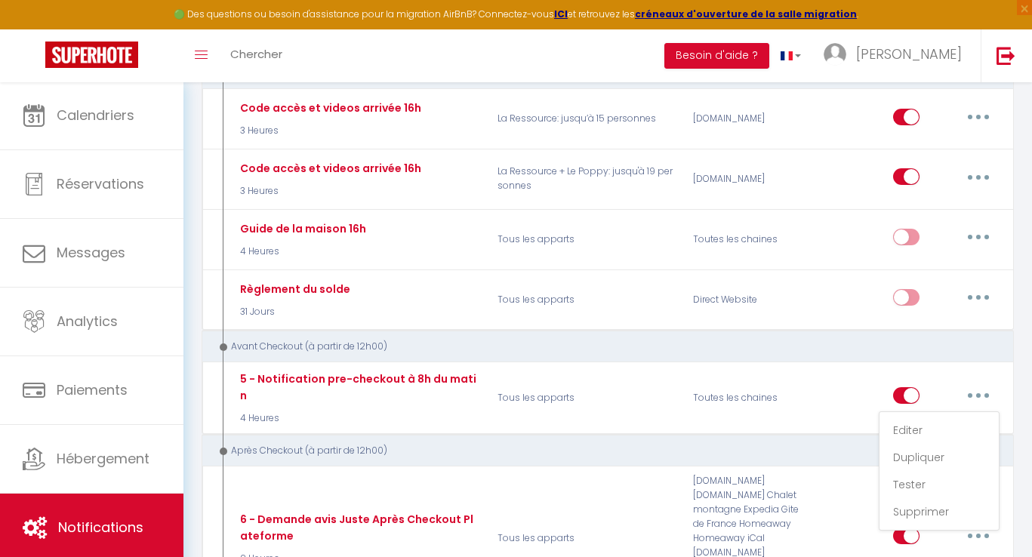
click at [779, 434] on div "Après Checkout (à partir de 12h00)" at bounding box center [608, 450] width 812 height 32
